Goal: Task Accomplishment & Management: Manage account settings

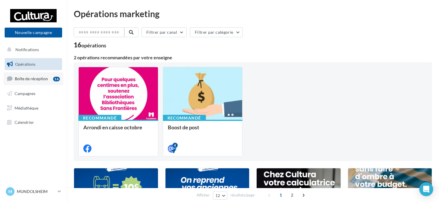
click at [36, 78] on span "Boîte de réception" at bounding box center [31, 78] width 33 height 5
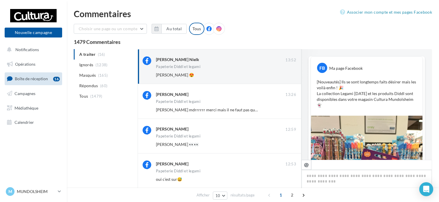
scroll to position [236, 0]
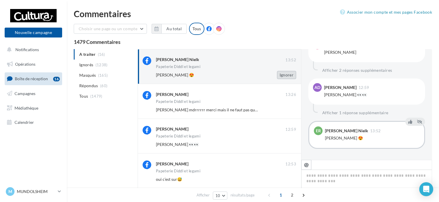
click at [287, 76] on button "Ignorer" at bounding box center [286, 75] width 19 height 8
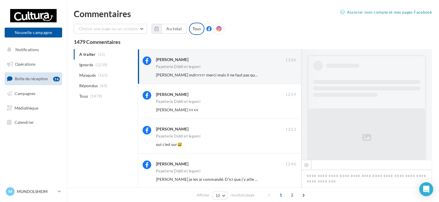
scroll to position [279, 0]
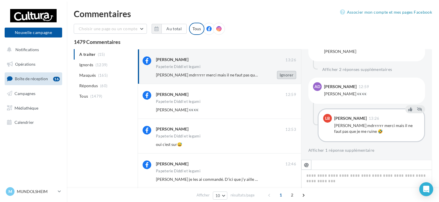
click at [279, 76] on button "Ignorer" at bounding box center [286, 75] width 19 height 8
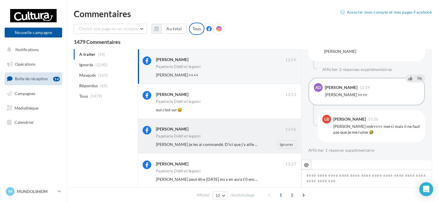
click at [244, 138] on div "Papeterie Diddl et legami" at bounding box center [226, 136] width 140 height 5
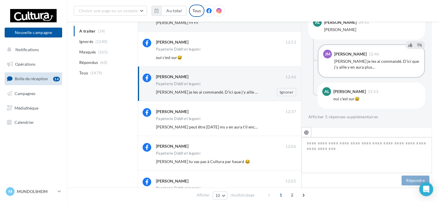
scroll to position [58, 0]
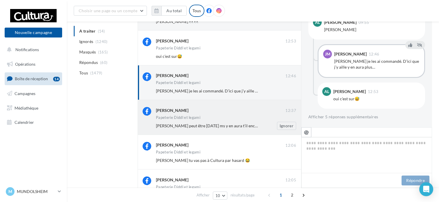
click at [251, 118] on div "Papeterie Diddl et legami" at bounding box center [226, 117] width 140 height 5
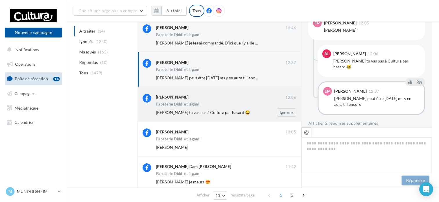
scroll to position [116, 0]
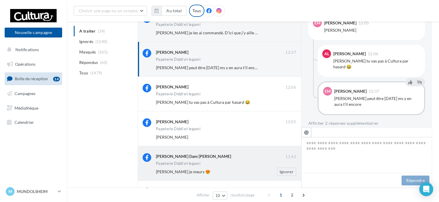
click at [236, 156] on div "Charlène Dam Steiner" at bounding box center [220, 156] width 129 height 6
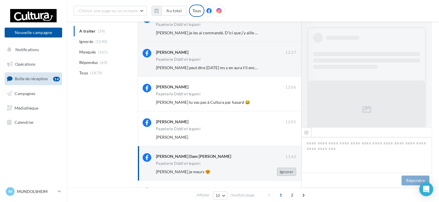
scroll to position [266, 0]
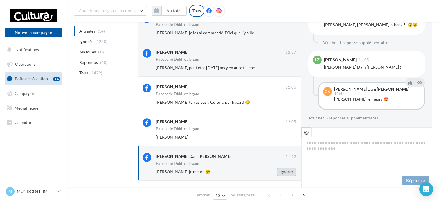
click at [282, 171] on button "Ignorer" at bounding box center [286, 171] width 19 height 8
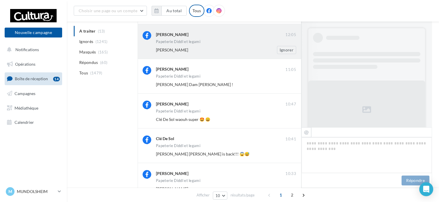
scroll to position [283, 0]
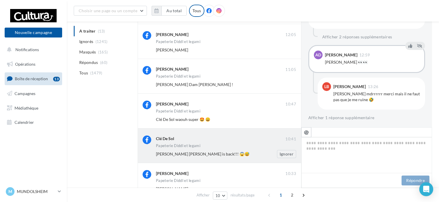
click at [247, 139] on div "Clé De Sol" at bounding box center [220, 138] width 129 height 6
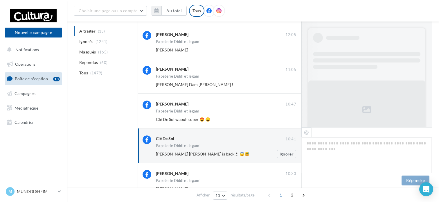
scroll to position [266, 0]
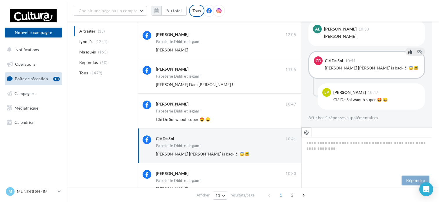
click at [408, 51] on icon at bounding box center [410, 52] width 4 height 4
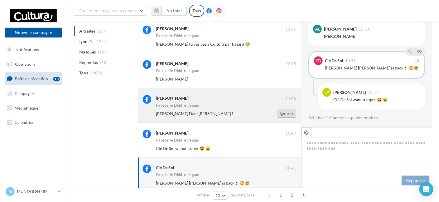
click at [283, 111] on button "Ignorer" at bounding box center [286, 113] width 19 height 8
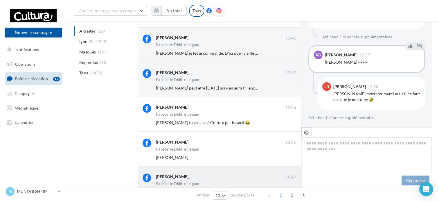
scroll to position [81, 0]
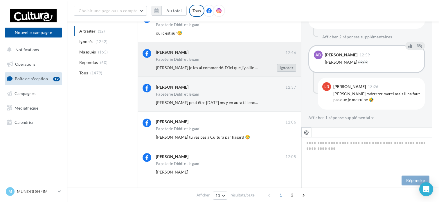
click at [283, 68] on button "Ignorer" at bounding box center [286, 68] width 19 height 8
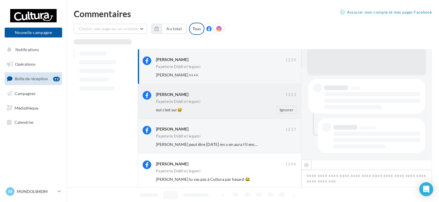
scroll to position [279, 0]
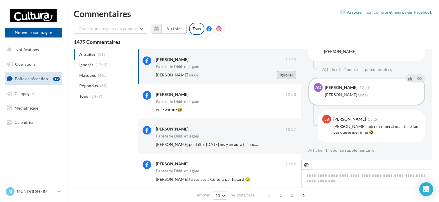
click at [289, 77] on button "Ignorer" at bounding box center [286, 75] width 19 height 8
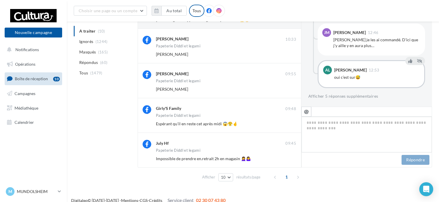
scroll to position [237, 0]
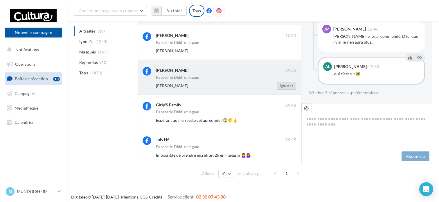
click at [287, 88] on button "Ignorer" at bounding box center [286, 86] width 19 height 8
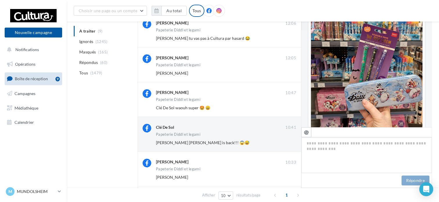
scroll to position [297, 0]
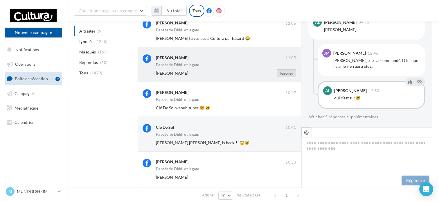
click at [284, 71] on button "Ignorer" at bounding box center [286, 73] width 19 height 8
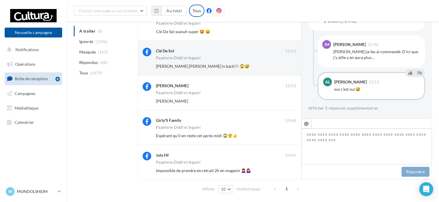
scroll to position [0, 0]
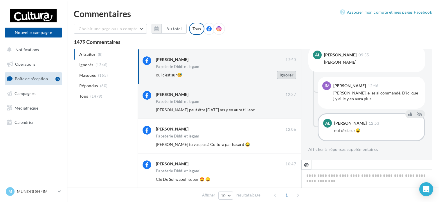
click at [283, 72] on button "Ignorer" at bounding box center [286, 75] width 19 height 8
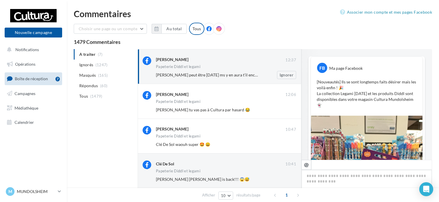
scroll to position [310, 0]
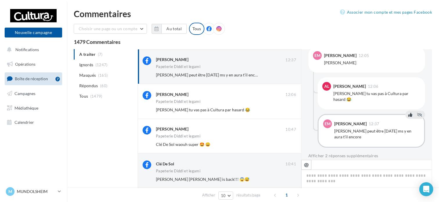
click at [407, 111] on button at bounding box center [410, 114] width 6 height 7
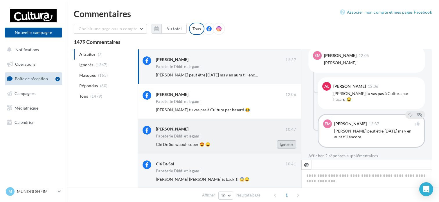
click at [291, 143] on button "Ignorer" at bounding box center [286, 144] width 19 height 8
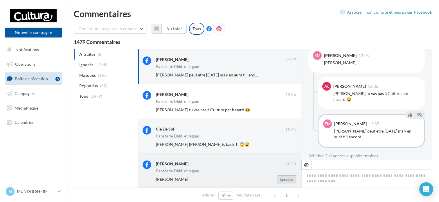
click at [289, 180] on button "Ignorer" at bounding box center [286, 179] width 19 height 8
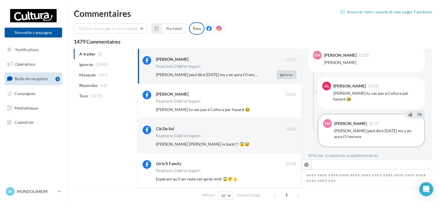
click at [286, 76] on button "Ignorer" at bounding box center [286, 74] width 19 height 8
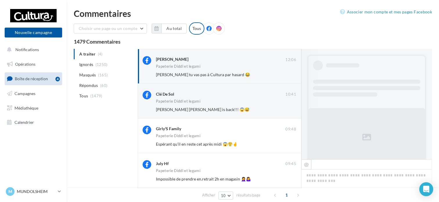
click at [286, 76] on button "Ignorer" at bounding box center [286, 74] width 19 height 8
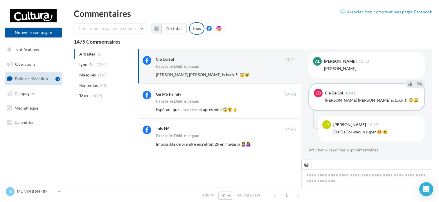
click at [286, 76] on button "Ignorer" at bounding box center [286, 74] width 19 height 8
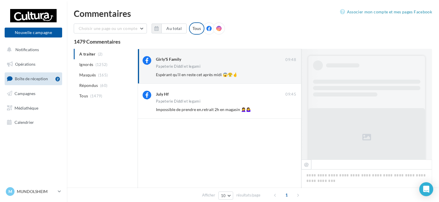
click at [286, 76] on button "Ignorer" at bounding box center [286, 74] width 19 height 8
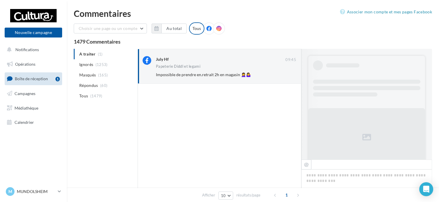
click at [286, 76] on button "Ignorer" at bounding box center [286, 74] width 19 height 8
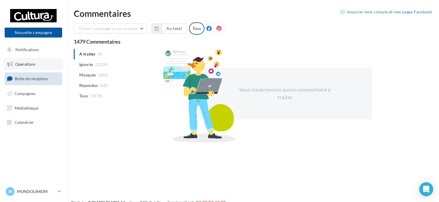
click at [43, 65] on link "Opérations" at bounding box center [33, 64] width 60 height 12
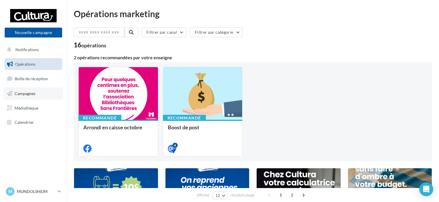
click at [29, 91] on span "Campagnes" at bounding box center [25, 93] width 21 height 5
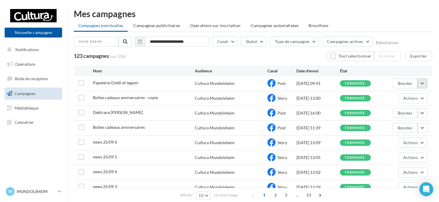
click at [424, 86] on button "button" at bounding box center [422, 83] width 10 height 10
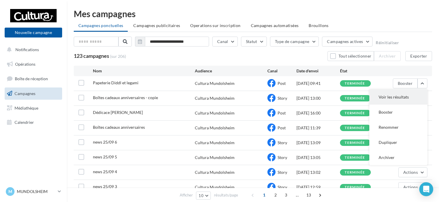
click at [406, 102] on button "Voir les résultats" at bounding box center [398, 96] width 58 height 15
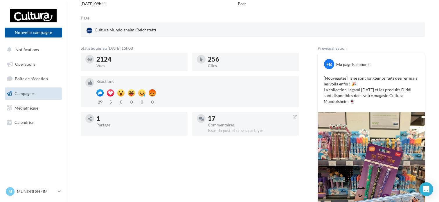
scroll to position [32, 0]
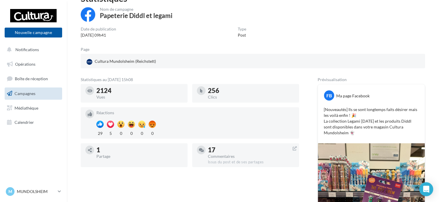
click at [39, 93] on link "Campagnes" at bounding box center [33, 93] width 60 height 12
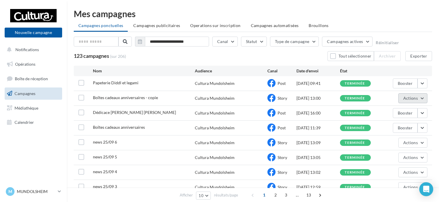
click at [420, 98] on button "Actions" at bounding box center [412, 98] width 29 height 10
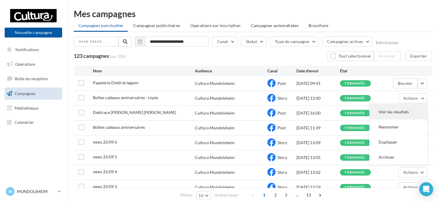
click at [402, 111] on button "Voir les résultats" at bounding box center [398, 111] width 58 height 15
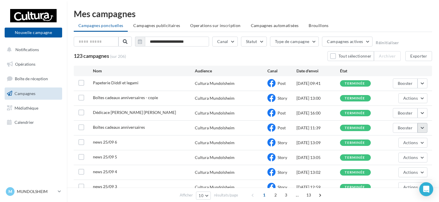
click at [424, 127] on button "button" at bounding box center [422, 128] width 10 height 10
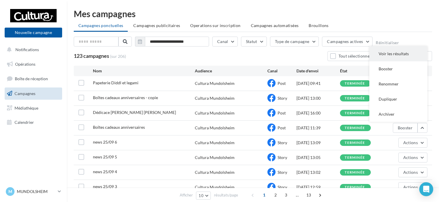
click at [394, 52] on button "Voir les résultats" at bounding box center [398, 53] width 58 height 15
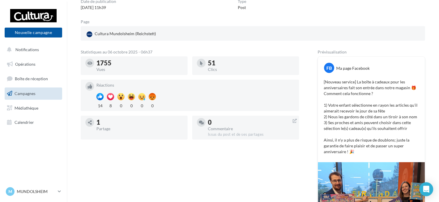
scroll to position [58, 0]
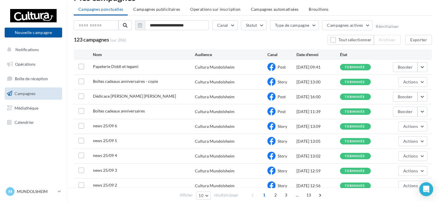
scroll to position [29, 0]
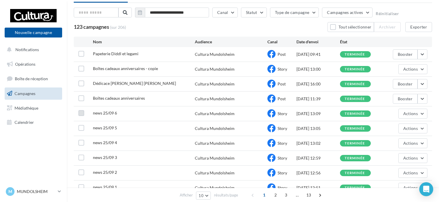
click at [81, 115] on label at bounding box center [81, 113] width 6 height 6
click at [80, 130] on div at bounding box center [81, 128] width 6 height 7
click at [81, 127] on label at bounding box center [81, 128] width 6 height 6
click at [81, 141] on label at bounding box center [81, 143] width 6 height 6
click at [81, 153] on div "news 25/09 3 Cultura Mundolsheim Story [DATE] 12:59 terminée Actions" at bounding box center [253, 158] width 358 height 15
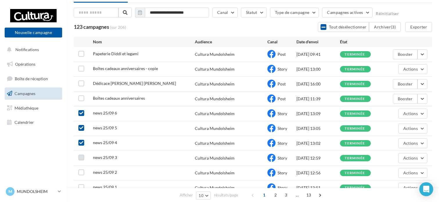
click at [81, 158] on label at bounding box center [81, 157] width 6 height 6
click at [81, 169] on label at bounding box center [81, 172] width 6 height 6
click at [81, 185] on label at bounding box center [81, 187] width 6 height 6
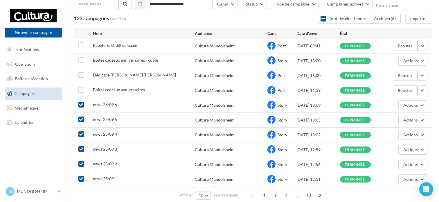
scroll to position [4, 0]
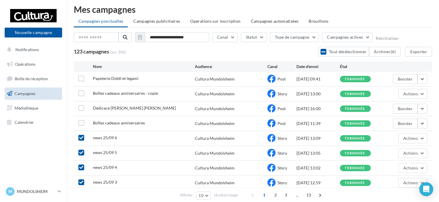
click at [150, 53] on div "123 campagnes (sur 206) Tout désélectionner Archiver (6) Exporter" at bounding box center [253, 52] width 358 height 10
